Goal: Information Seeking & Learning: Learn about a topic

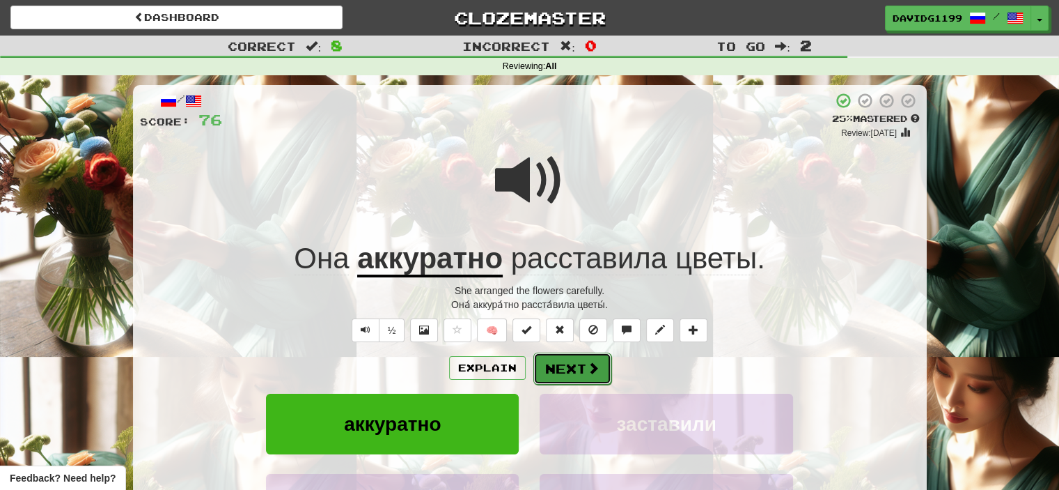
click at [572, 370] on button "Next" at bounding box center [573, 368] width 78 height 32
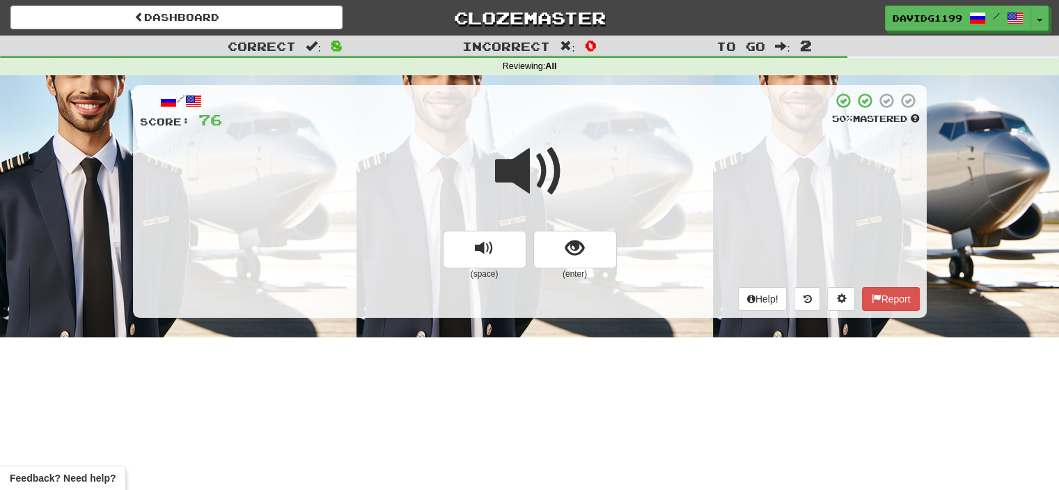
click at [534, 186] on span at bounding box center [530, 172] width 70 height 70
click at [558, 255] on button "show sentence" at bounding box center [576, 250] width 84 height 38
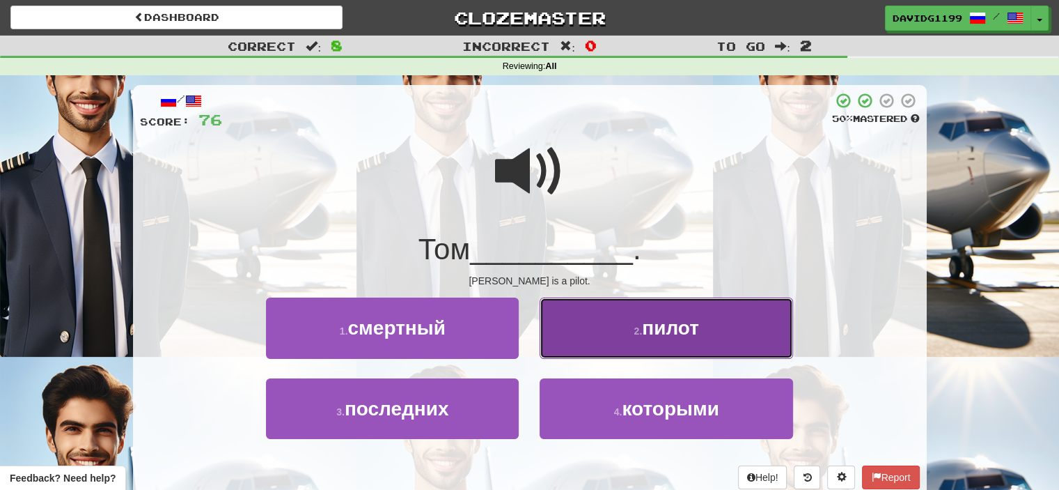
click at [608, 343] on button "2 . пилот" at bounding box center [666, 327] width 253 height 61
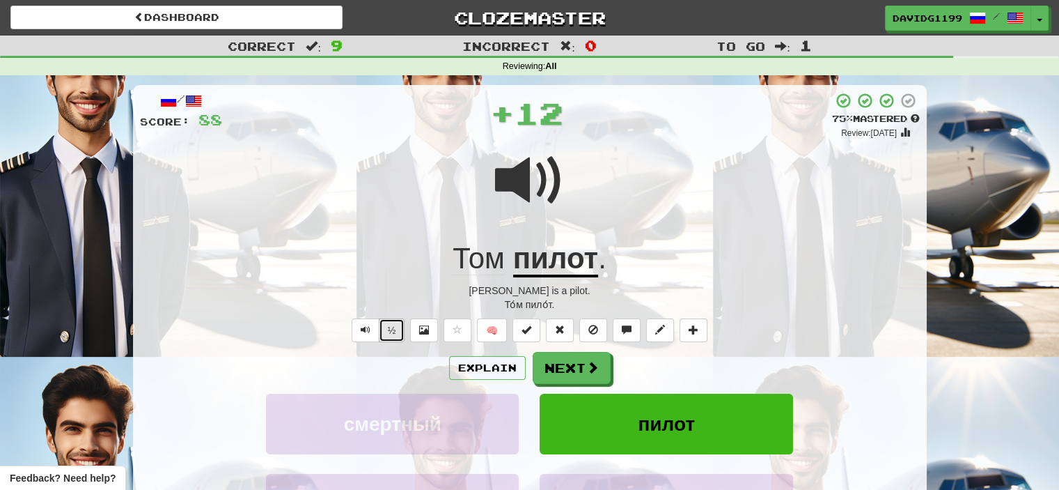
click at [388, 331] on button "½" at bounding box center [392, 330] width 26 height 24
click at [389, 330] on button "½" at bounding box center [392, 330] width 26 height 24
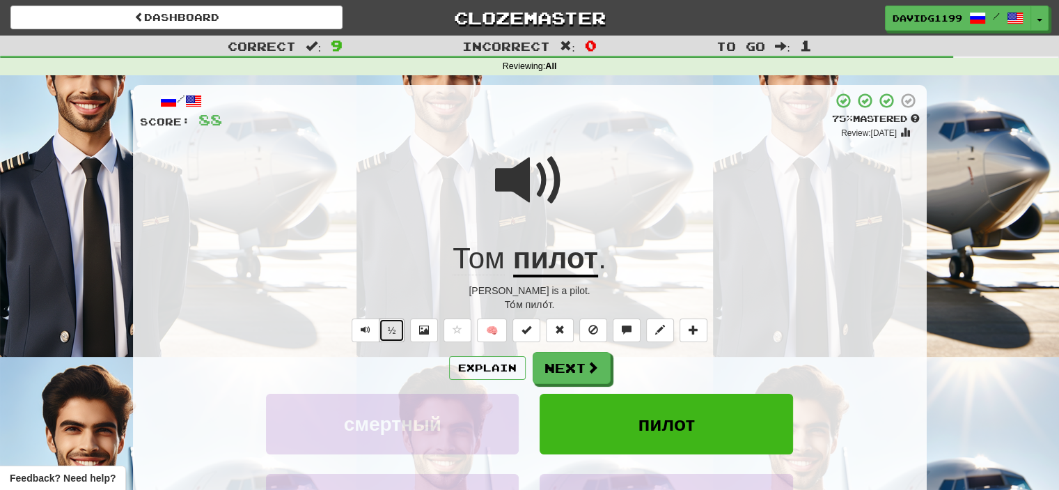
click at [386, 326] on button "½" at bounding box center [392, 330] width 26 height 24
click at [580, 364] on button "Next" at bounding box center [573, 368] width 78 height 32
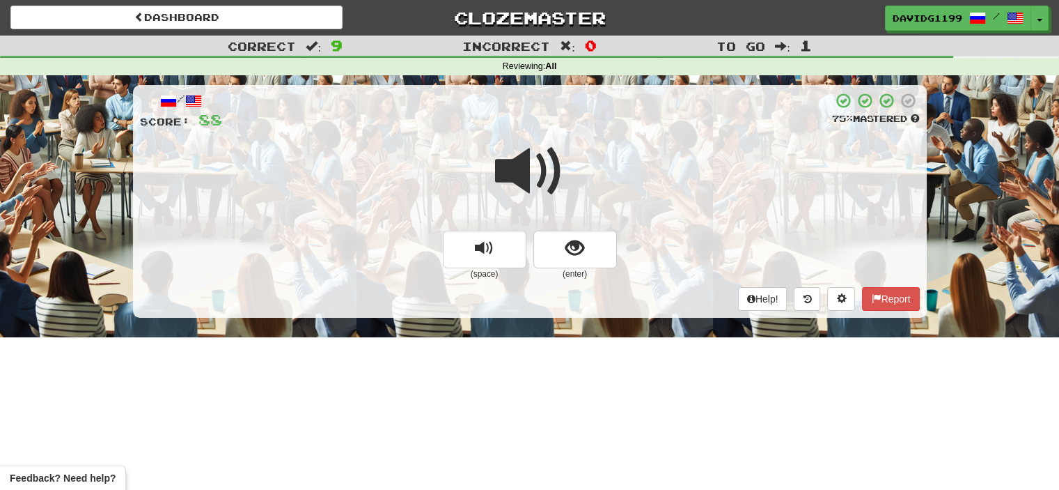
click at [547, 181] on span at bounding box center [530, 172] width 70 height 70
click at [546, 173] on span at bounding box center [530, 172] width 70 height 70
click at [554, 256] on button "show sentence" at bounding box center [576, 250] width 84 height 38
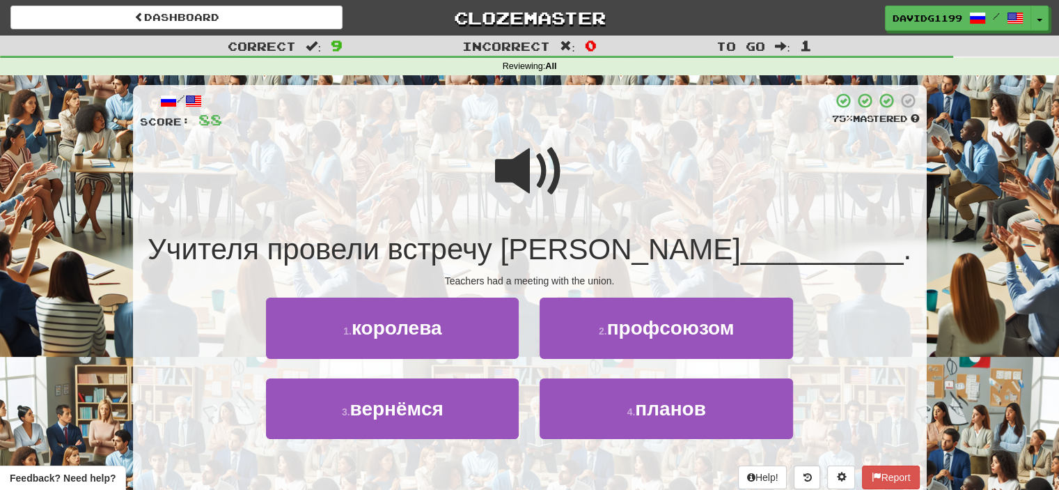
click at [534, 166] on span at bounding box center [530, 172] width 70 height 70
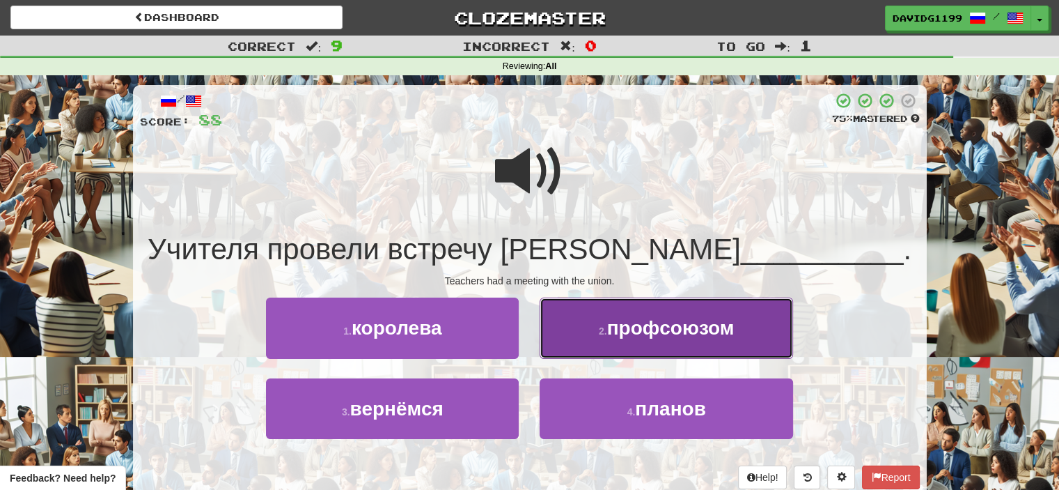
click at [684, 323] on span "профсоюзом" at bounding box center [670, 328] width 127 height 22
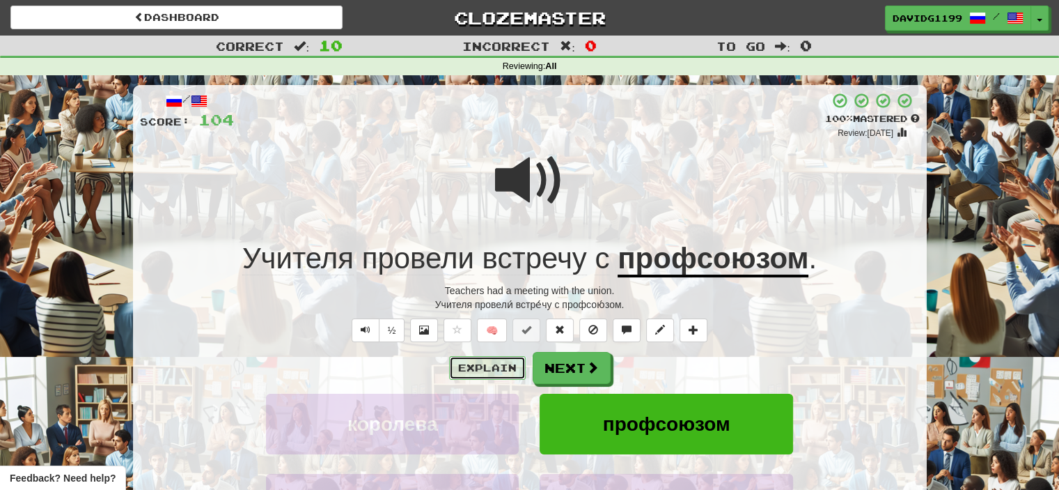
click at [496, 364] on button "Explain" at bounding box center [487, 368] width 77 height 24
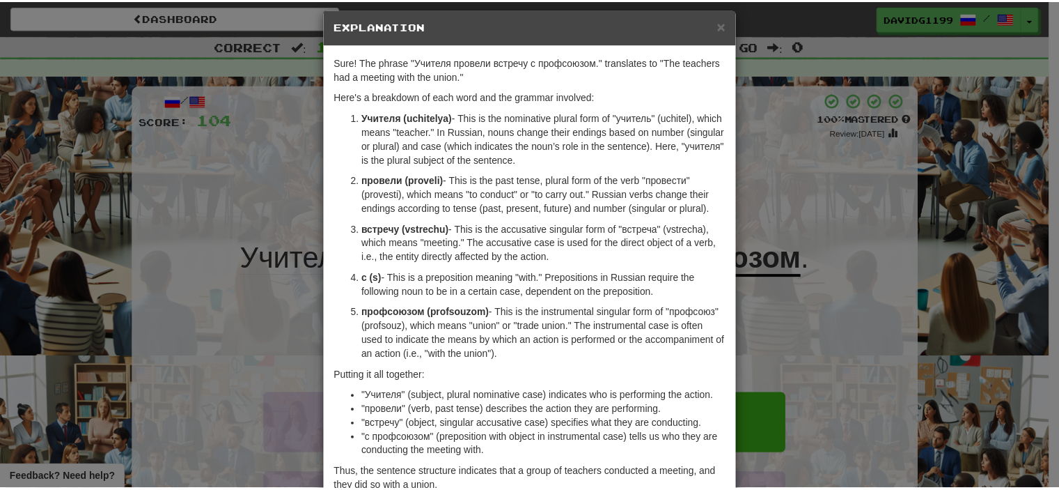
scroll to position [13, 0]
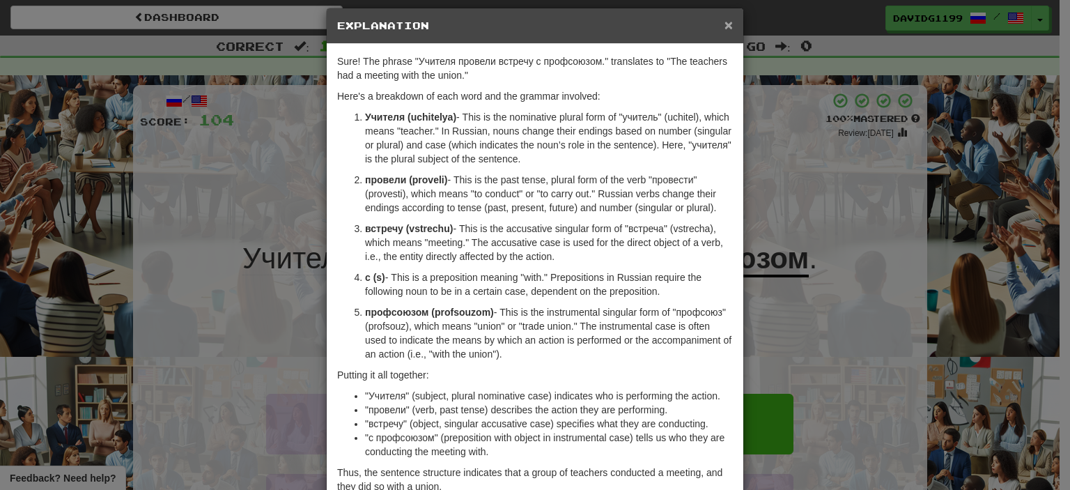
click at [724, 21] on span "×" at bounding box center [728, 25] width 8 height 16
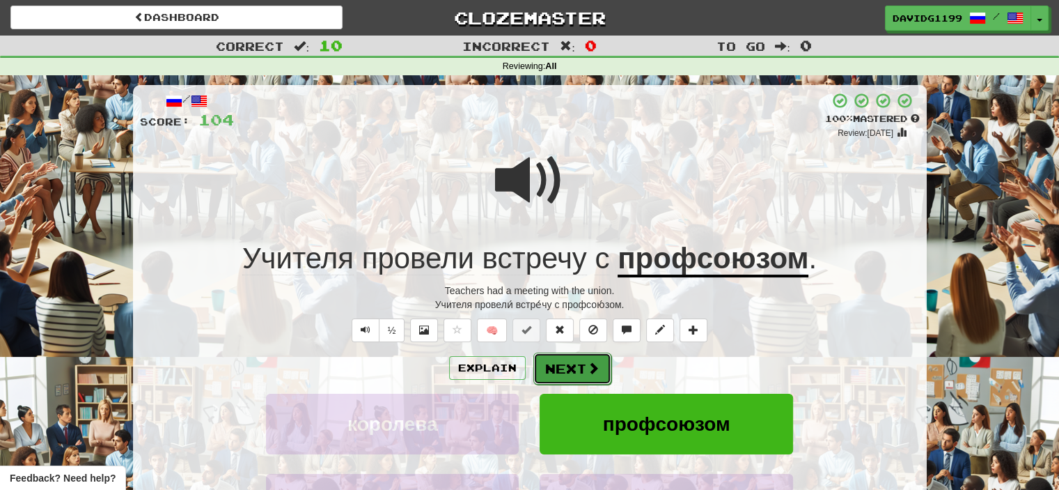
click at [587, 375] on button "Next" at bounding box center [573, 368] width 78 height 32
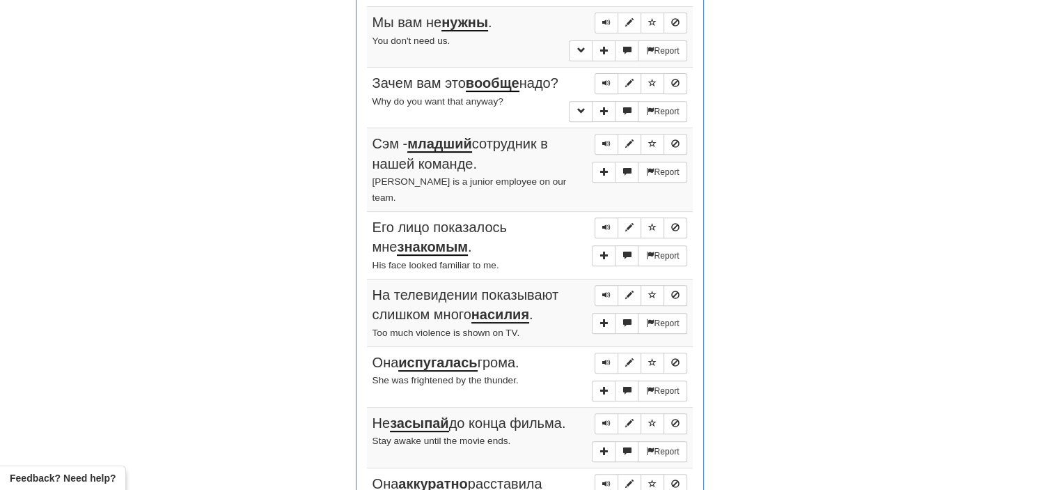
scroll to position [573, 0]
click at [607, 12] on button "Sentence controls" at bounding box center [607, 21] width 24 height 21
click at [610, 80] on span "Sentence controls" at bounding box center [607, 81] width 8 height 8
